Goal: Information Seeking & Learning: Learn about a topic

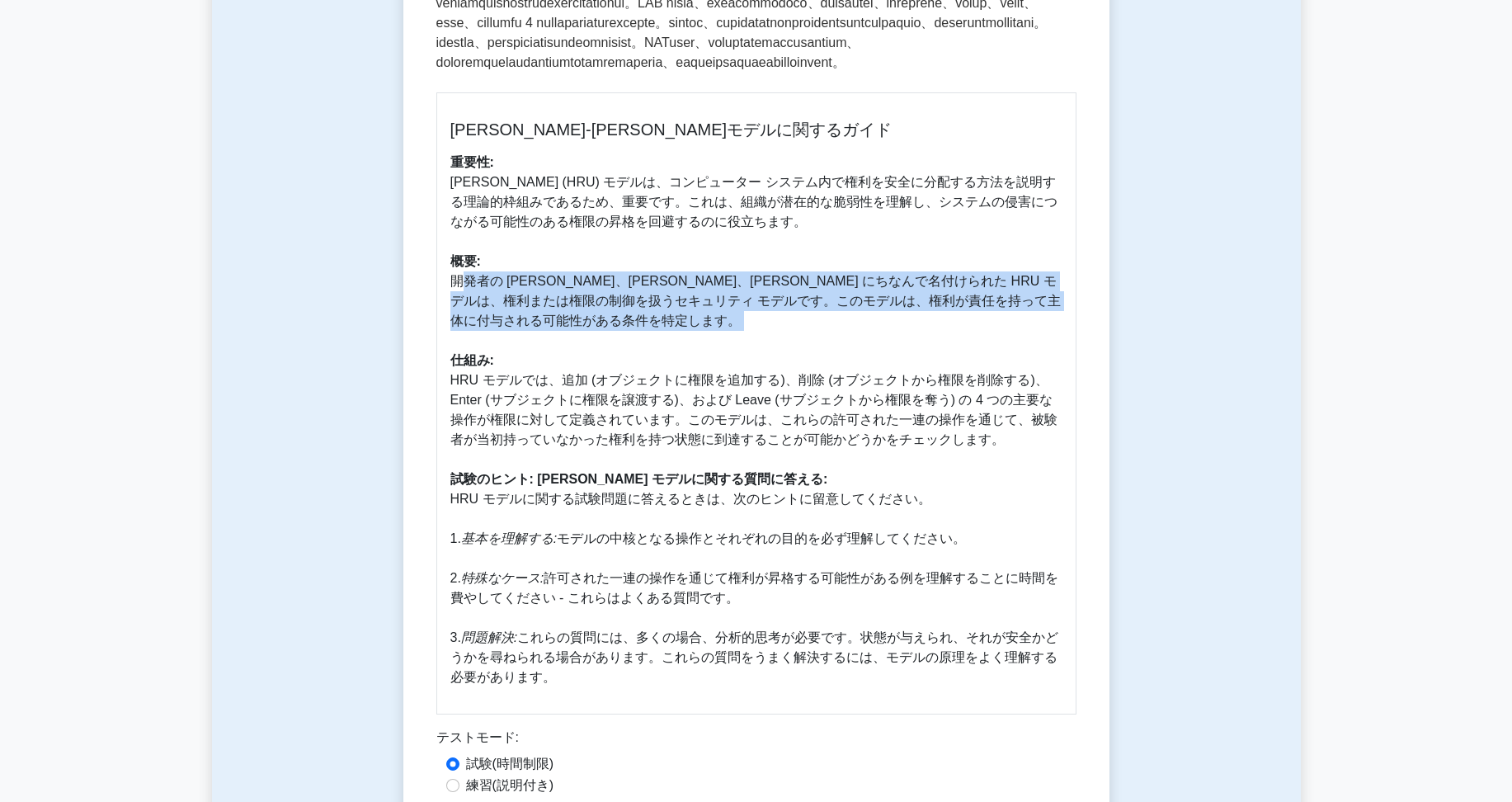
scroll to position [358, 0]
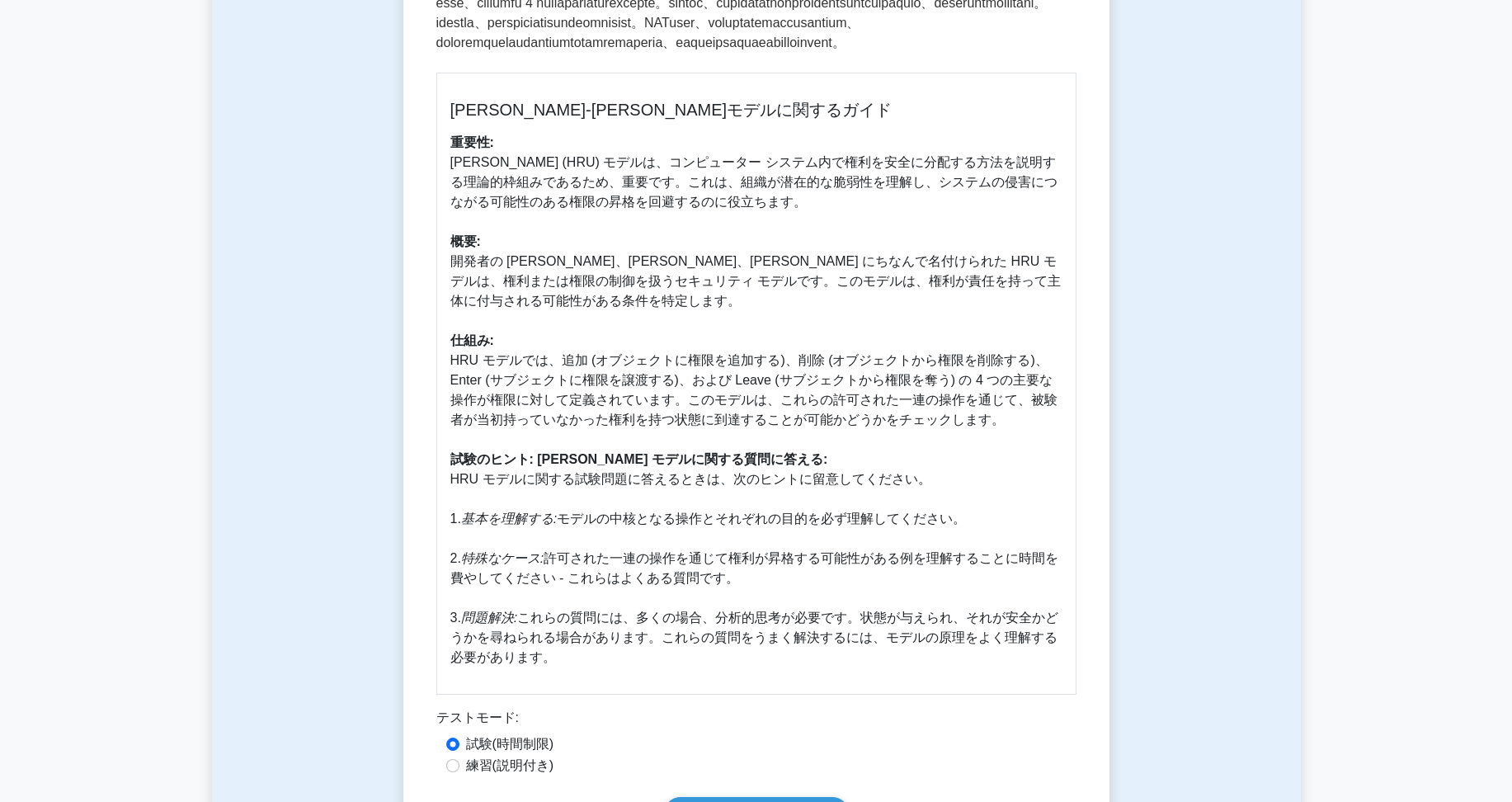
click at [465, 119] on h5 "[PERSON_NAME]-[PERSON_NAME]モデルに関するガイド" at bounding box center [756, 110] width 612 height 20
drag, startPoint x: 465, startPoint y: 166, endPoint x: 603, endPoint y: 166, distance: 138.0
click at [603, 119] on h5 "[PERSON_NAME]-[PERSON_NAME]モデルに関するガイド" at bounding box center [756, 110] width 612 height 20
drag, startPoint x: 603, startPoint y: 166, endPoint x: 441, endPoint y: 166, distance: 162.0
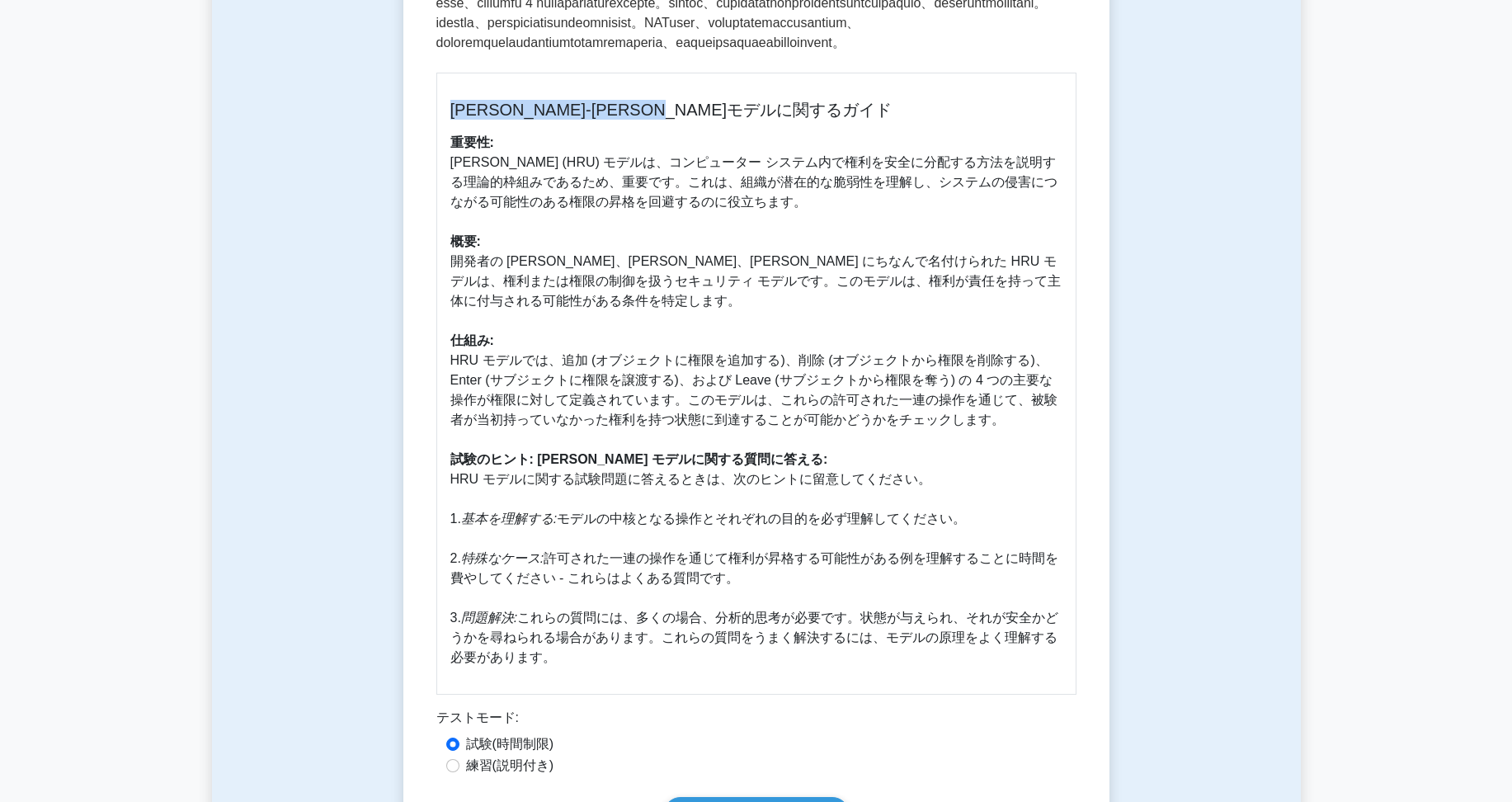
click at [441, 166] on div "[PERSON_NAME]-Ullmanモデルに関するガイド 重要性: [PERSON_NAME]-Ullman (HRU) モデルは、コンピューター システ…" at bounding box center [756, 383] width 640 height 622
drag, startPoint x: 441, startPoint y: 166, endPoint x: 583, endPoint y: 169, distance: 142.0
click at [583, 169] on div "[PERSON_NAME]-Ullmanモデルに関するガイド 重要性: [PERSON_NAME]-Ullman (HRU) モデルは、コンピューター システ…" at bounding box center [756, 383] width 640 height 622
click at [583, 119] on h5 "[PERSON_NAME]-[PERSON_NAME]モデルに関するガイド" at bounding box center [756, 110] width 612 height 20
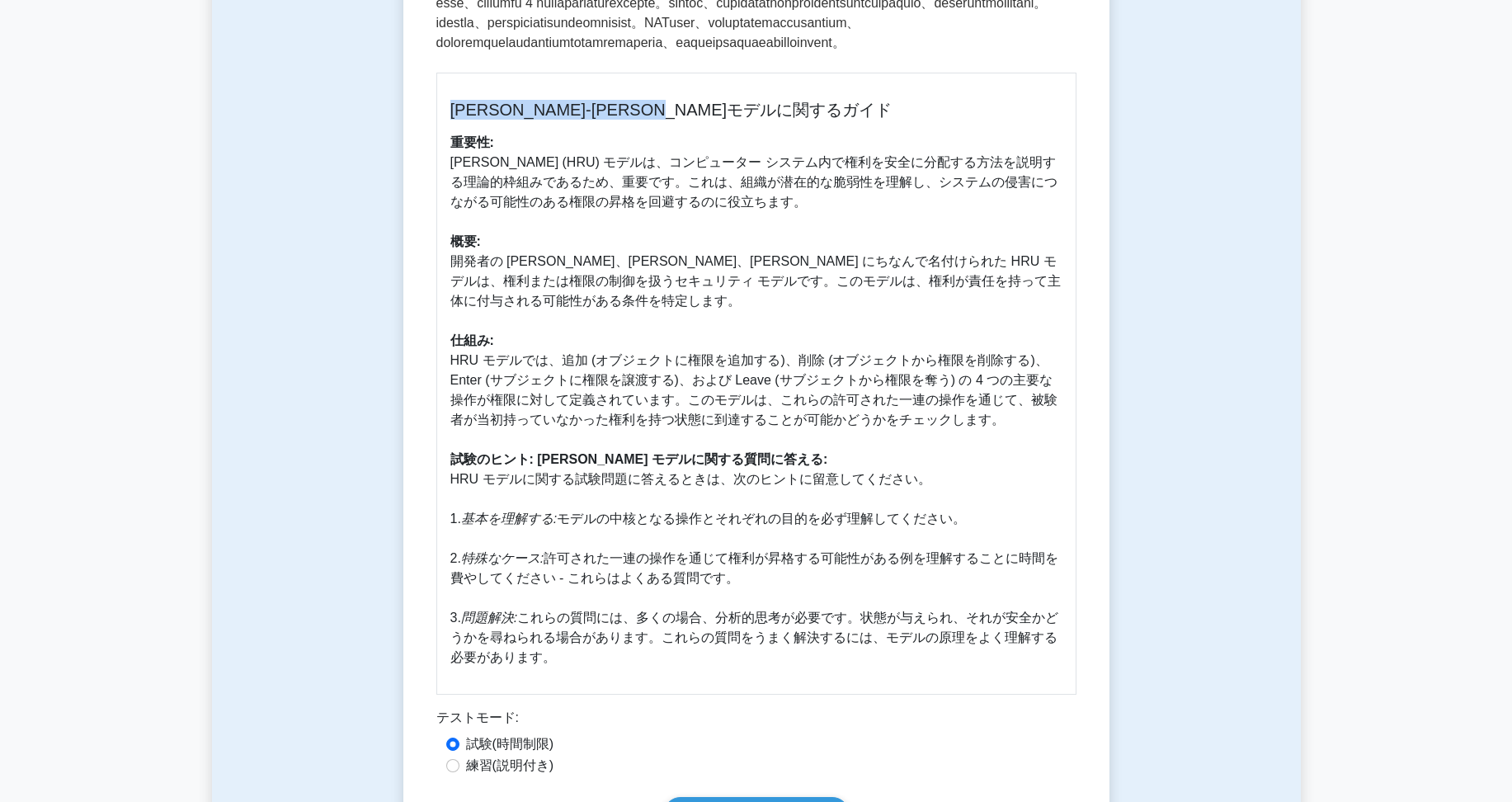
drag, startPoint x: 583, startPoint y: 169, endPoint x: 467, endPoint y: 169, distance: 116.0
click at [467, 119] on h5 "[PERSON_NAME]-[PERSON_NAME]モデルに関するガイド" at bounding box center [756, 110] width 612 height 20
drag, startPoint x: 467, startPoint y: 169, endPoint x: 629, endPoint y: 166, distance: 162.0
click at [629, 119] on h5 "[PERSON_NAME]-[PERSON_NAME]モデルに関するガイド" at bounding box center [756, 110] width 612 height 20
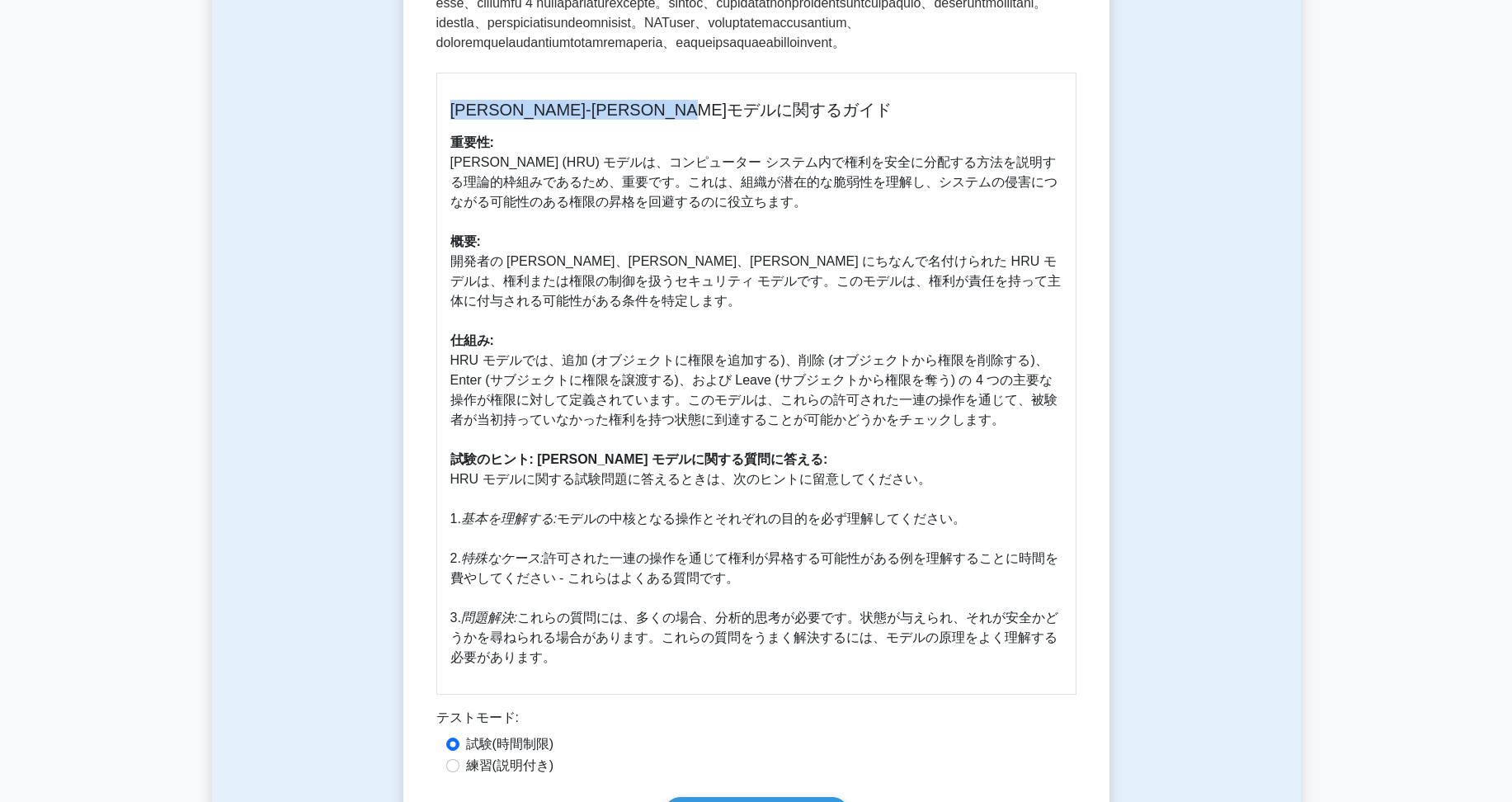
drag, startPoint x: 629, startPoint y: 166, endPoint x: 595, endPoint y: 168, distance: 34.1
click at [595, 119] on h5 "[PERSON_NAME]-[PERSON_NAME]モデルに関するガイド" at bounding box center [756, 110] width 612 height 20
drag, startPoint x: 595, startPoint y: 168, endPoint x: 470, endPoint y: 166, distance: 125.0
click at [470, 119] on h5 "[PERSON_NAME]-[PERSON_NAME]モデルに関するガイド" at bounding box center [756, 110] width 612 height 20
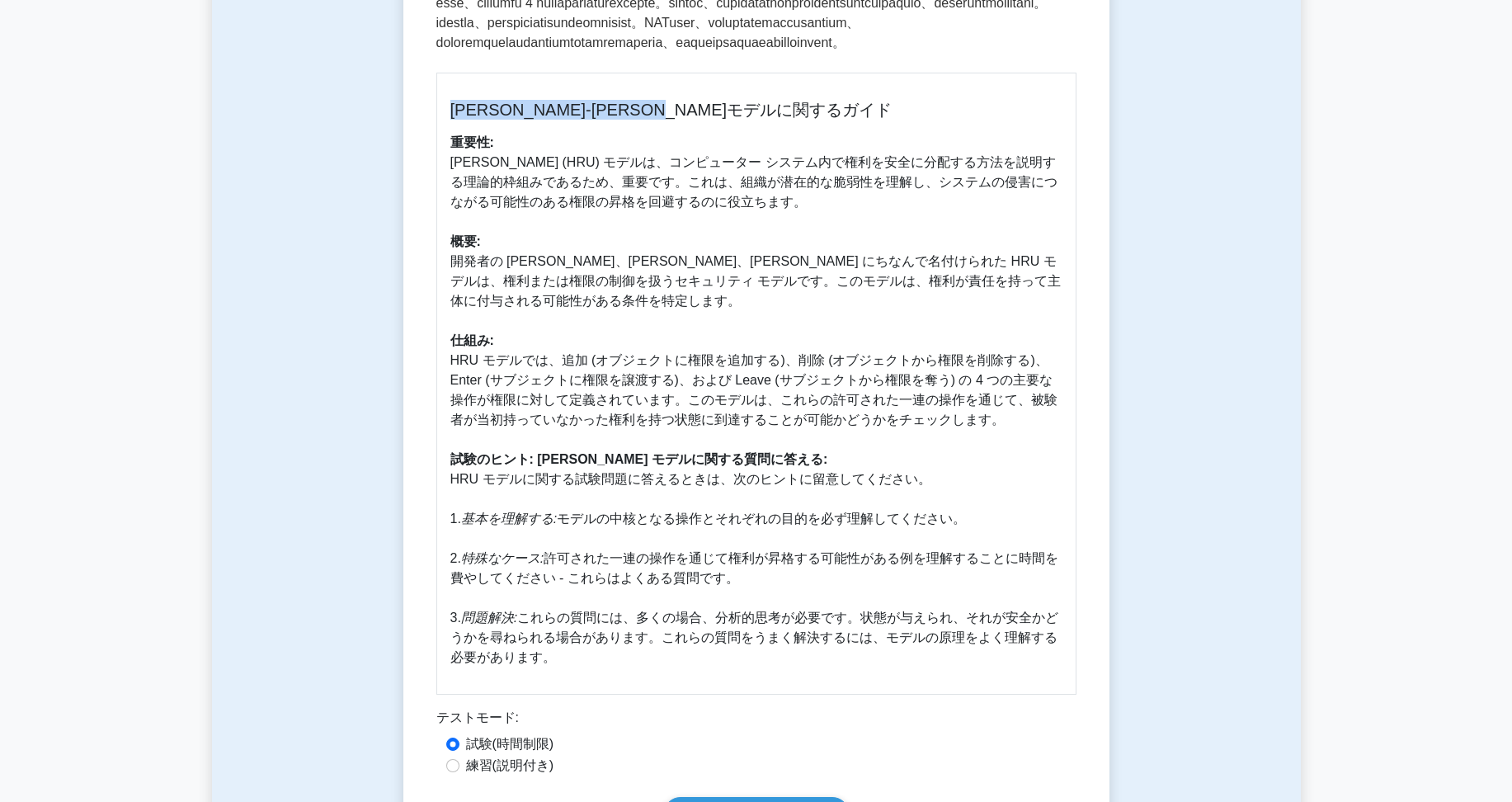
drag, startPoint x: 470, startPoint y: 166, endPoint x: 604, endPoint y: 168, distance: 134.0
click at [604, 119] on h5 "[PERSON_NAME]-[PERSON_NAME]モデルに関するガイド" at bounding box center [756, 110] width 612 height 20
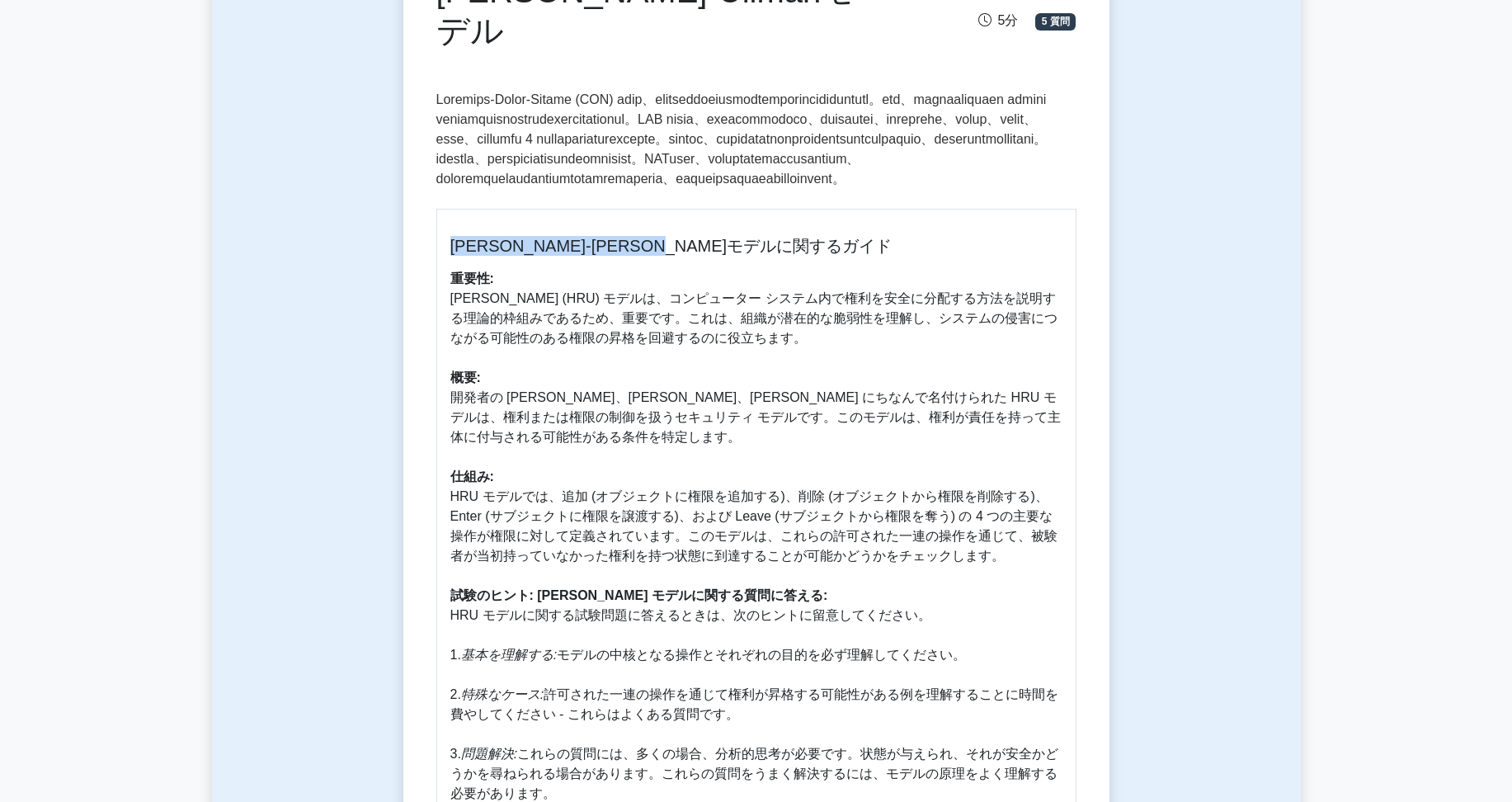
scroll to position [222, 0]
drag, startPoint x: 604, startPoint y: 168, endPoint x: 518, endPoint y: 115, distance: 101.0
click at [518, 115] on p at bounding box center [756, 144] width 640 height 106
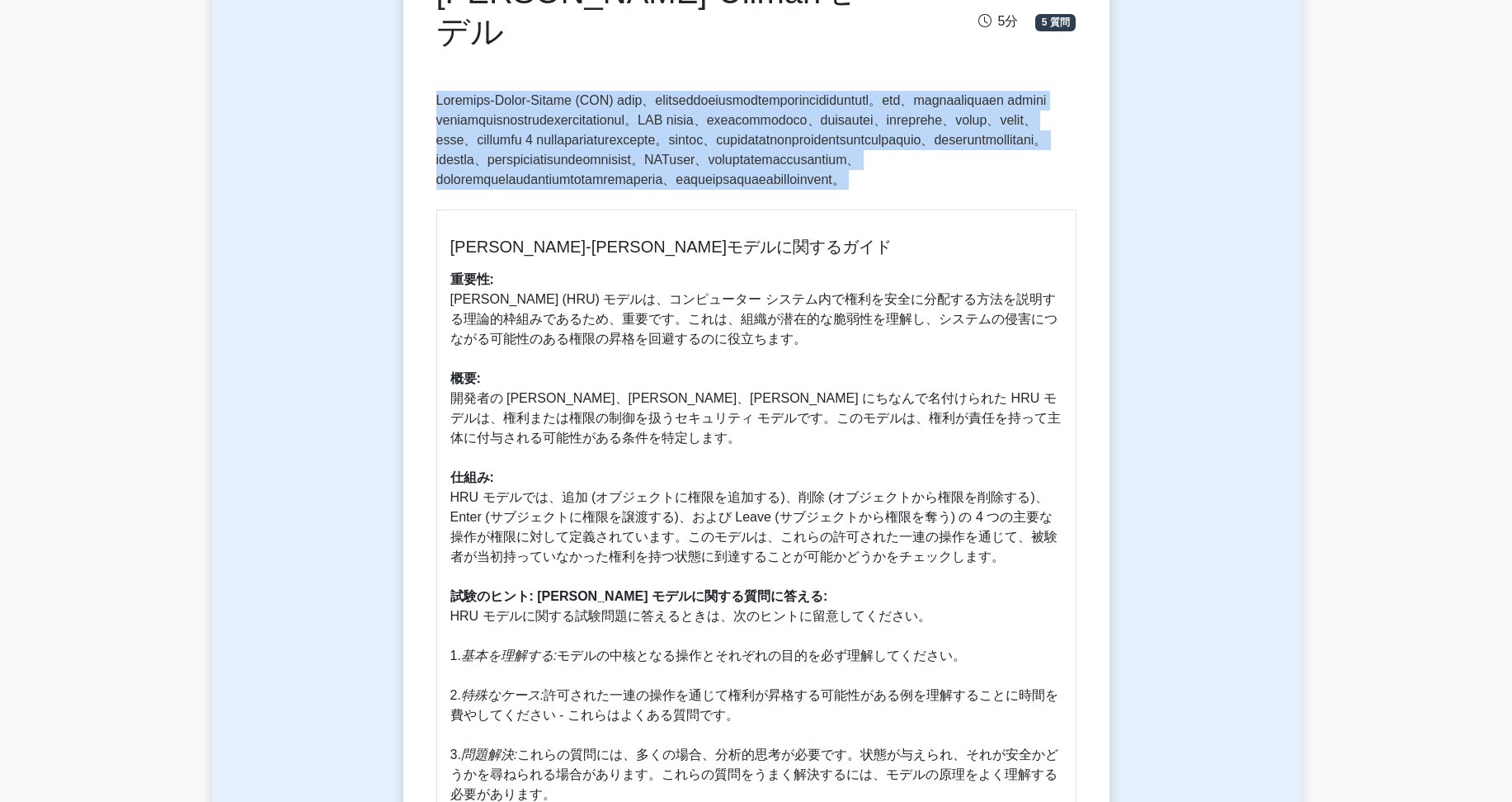
click at [518, 121] on p at bounding box center [756, 144] width 640 height 106
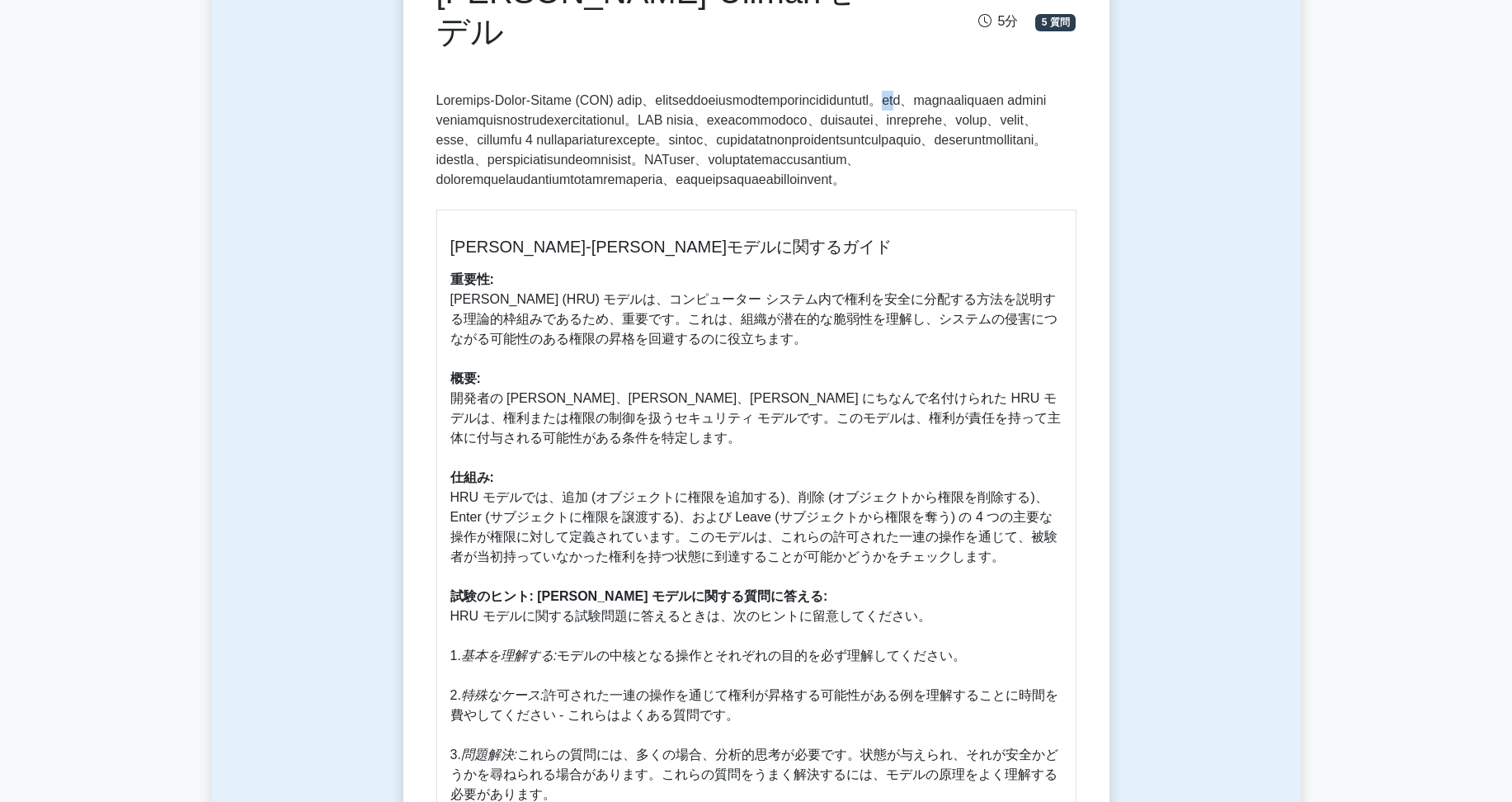
click at [518, 121] on p at bounding box center [756, 144] width 640 height 106
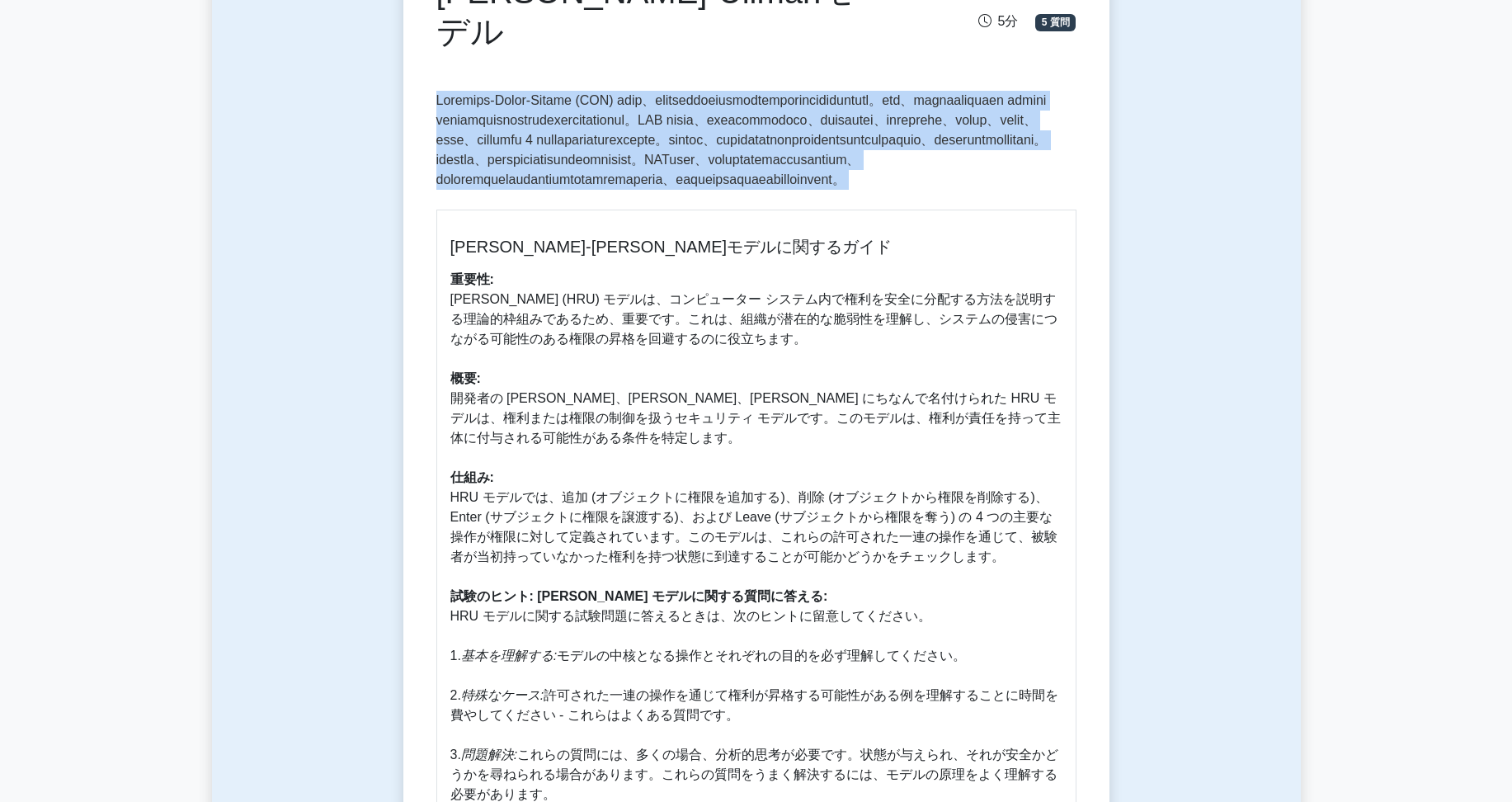
click at [518, 121] on p at bounding box center [756, 144] width 640 height 106
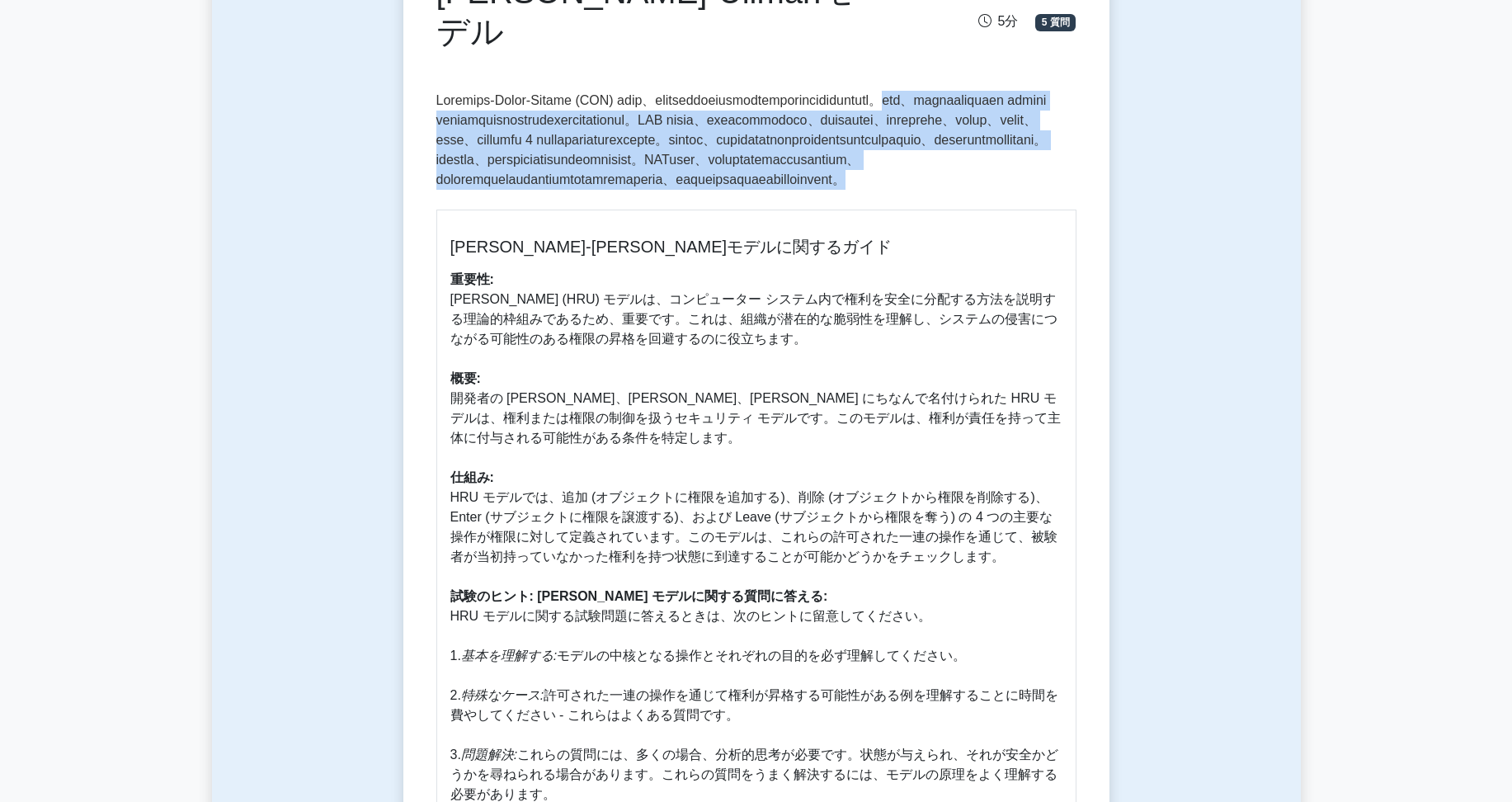
drag, startPoint x: 518, startPoint y: 121, endPoint x: 995, endPoint y: 255, distance: 495.5
click at [995, 196] on p at bounding box center [756, 144] width 640 height 106
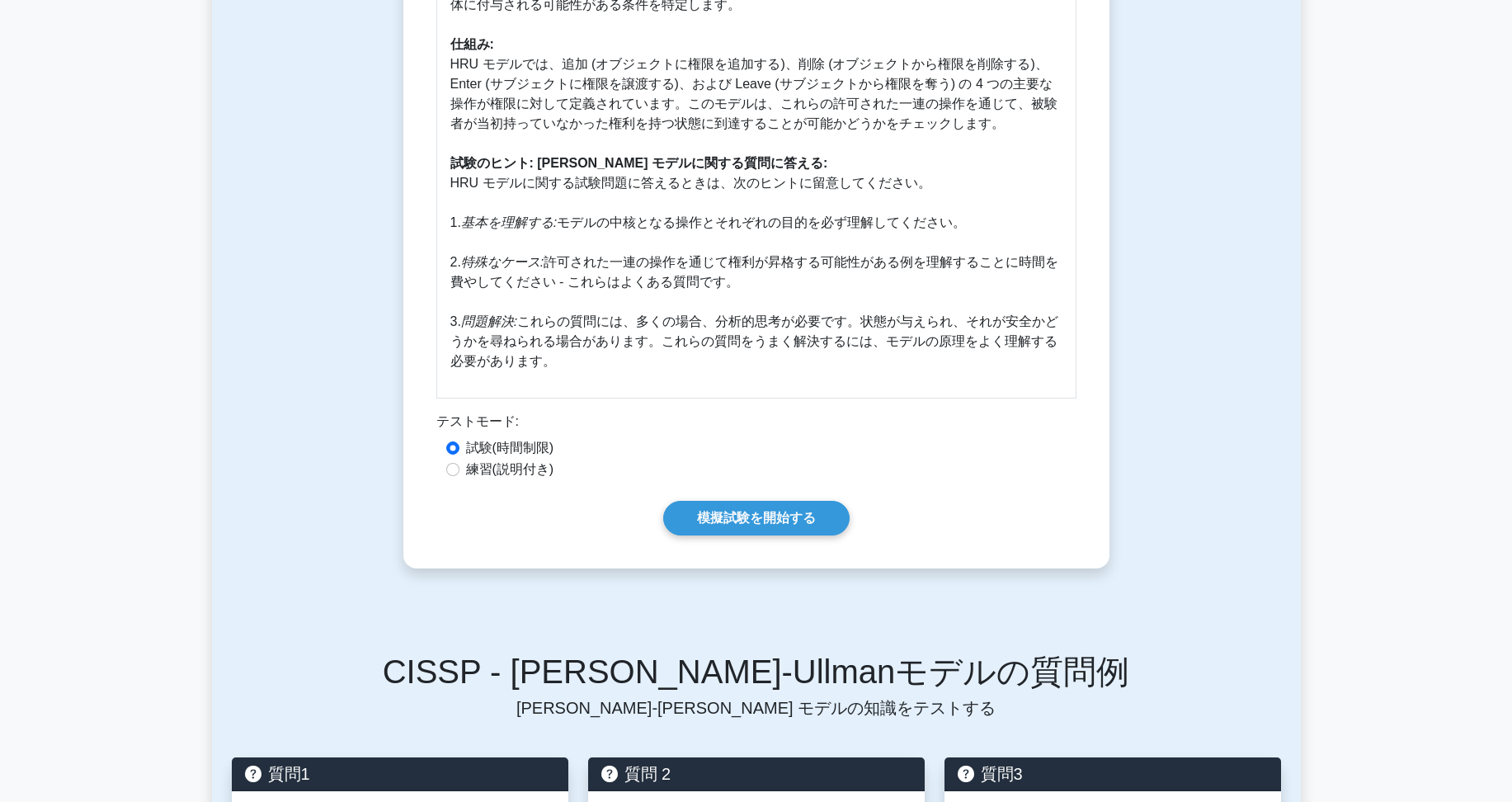
scroll to position [656, 0]
click at [508, 228] on icon "基本を理解する:" at bounding box center [509, 221] width 96 height 14
drag, startPoint x: 508, startPoint y: 281, endPoint x: 733, endPoint y: 336, distance: 231.6
click at [733, 336] on font "重要性: [PERSON_NAME] (HRU) モデルは、コンピューター システム内で権利を安全に分配する方法を説明する理論的枠組みであるため、重要です。こ…" at bounding box center [755, 103] width 610 height 529
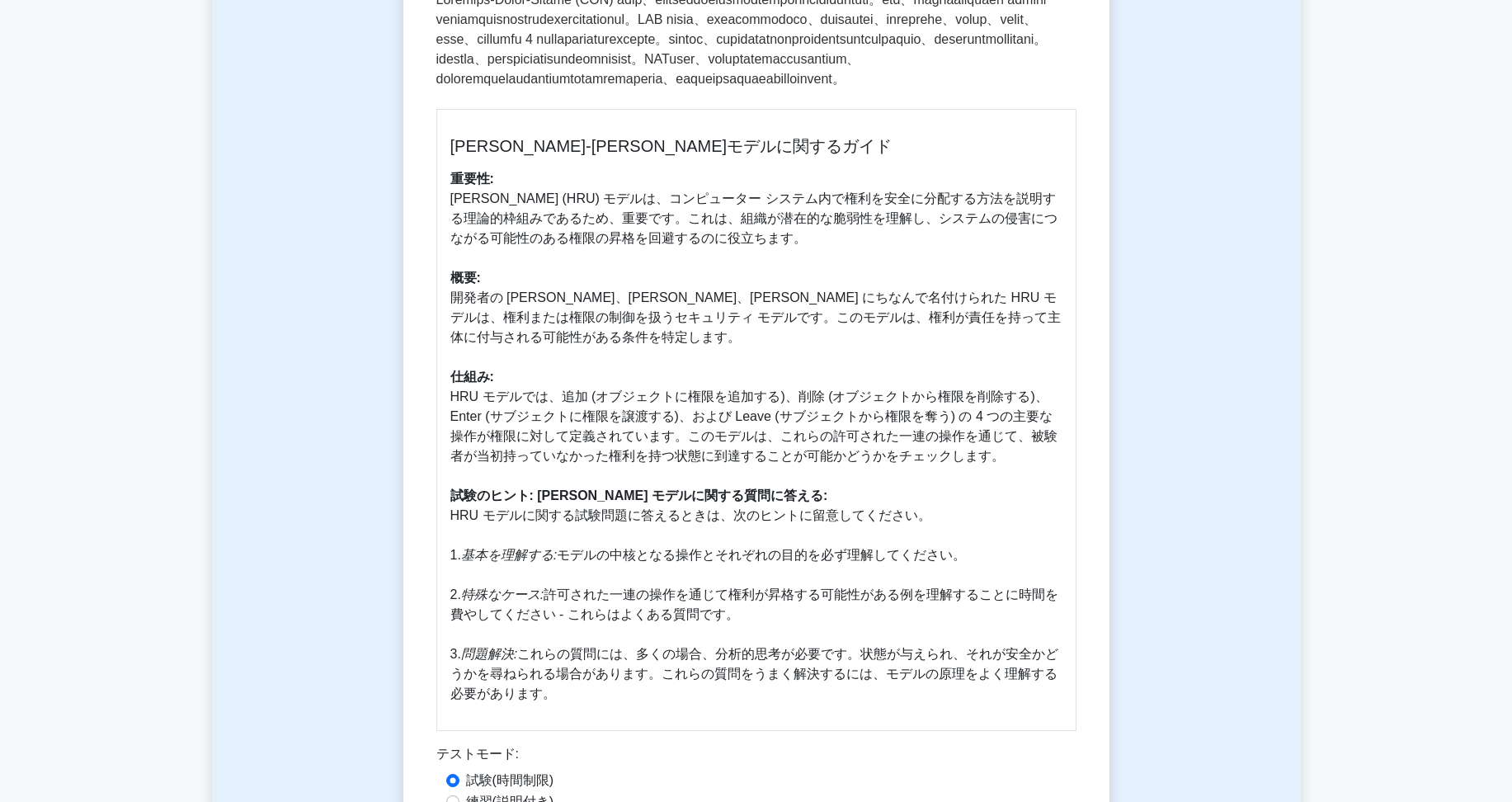
scroll to position [320, 0]
